Goal: Obtain resource: Download file/media

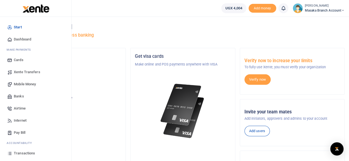
click at [10, 154] on icon at bounding box center [9, 153] width 5 height 5
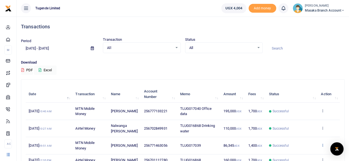
click at [323, 146] on icon at bounding box center [323, 145] width 4 height 4
click at [302, 123] on link "View details" at bounding box center [303, 125] width 44 height 8
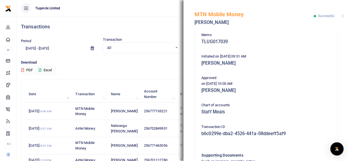
scroll to position [175, 0]
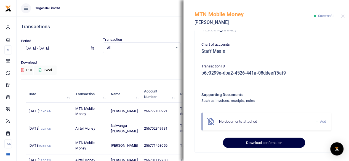
click at [269, 141] on button "Download confirmation" at bounding box center [264, 143] width 82 height 10
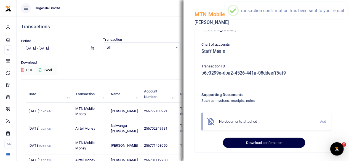
scroll to position [0, 0]
